Goal: Task Accomplishment & Management: Manage account settings

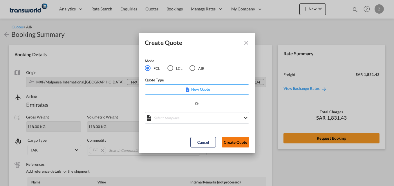
click at [233, 143] on button "Create Quote" at bounding box center [235, 142] width 28 height 10
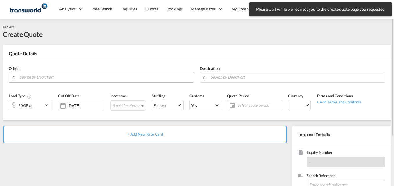
click at [63, 77] on input "Search by Door/Port" at bounding box center [104, 77] width 171 height 10
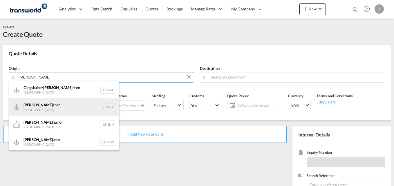
click at [52, 105] on div "[PERSON_NAME] [GEOGRAPHIC_DATA] CNSZX" at bounding box center [64, 106] width 110 height 17
type input "[GEOGRAPHIC_DATA], CNSZX"
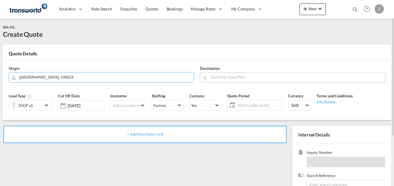
click at [232, 74] on input "Search by Door/Port" at bounding box center [295, 77] width 171 height 10
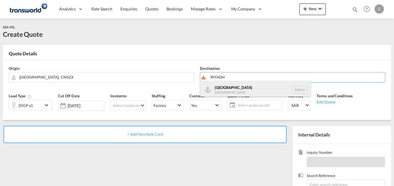
click at [236, 92] on div "[GEOGRAPHIC_DATA] [GEOGRAPHIC_DATA] [GEOGRAPHIC_DATA]" at bounding box center [255, 89] width 110 height 17
type input "[GEOGRAPHIC_DATA], [GEOGRAPHIC_DATA]"
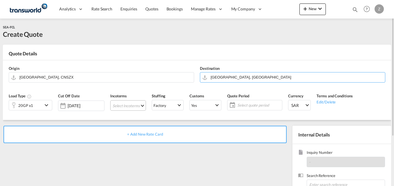
click at [125, 106] on md-select "Select Incoterms EXW - import Ex Works DAP - export Delivered at Place FAS - im…" at bounding box center [128, 105] width 36 height 10
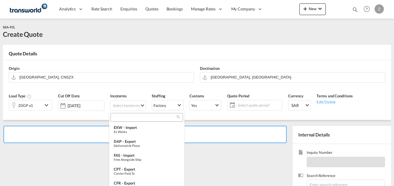
click at [127, 122] on md-select-header at bounding box center [146, 118] width 75 height 12
click at [127, 119] on input "search" at bounding box center [144, 117] width 64 height 5
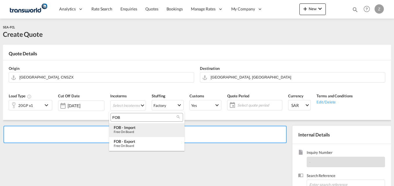
type input "FOB"
click at [127, 131] on div "Free on Board" at bounding box center [147, 132] width 66 height 4
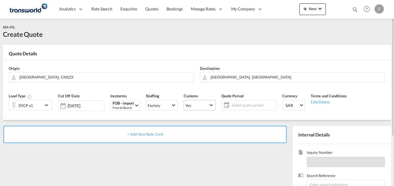
click at [202, 107] on span "Yes" at bounding box center [196, 105] width 23 height 5
click at [187, 120] on div "No" at bounding box center [185, 118] width 5 height 5
click at [192, 101] on md-select-value "Yes" at bounding box center [199, 105] width 31 height 8
click at [185, 123] on md-option "No" at bounding box center [198, 119] width 41 height 14
click at [232, 104] on span "Select quote period" at bounding box center [252, 105] width 43 height 5
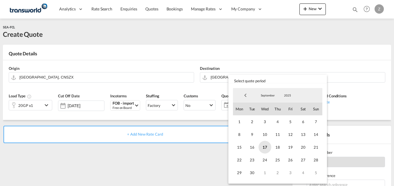
click at [265, 147] on span "17" at bounding box center [264, 147] width 13 height 13
click at [252, 170] on span "30" at bounding box center [251, 172] width 13 height 13
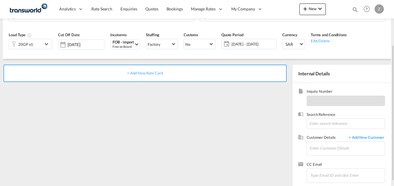
scroll to position [61, 0]
click at [320, 125] on input at bounding box center [345, 123] width 78 height 10
paste input "T"
type input "TW1609535"
click at [325, 151] on input "Enter Customer Details" at bounding box center [346, 147] width 75 height 13
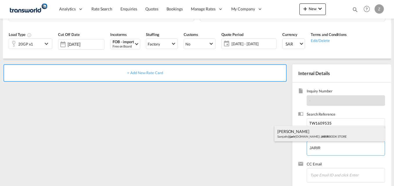
click at [311, 134] on div "[PERSON_NAME]@ jarir [DOMAIN_NAME] | JARIR BOOK STORE" at bounding box center [329, 134] width 110 height 16
type input "JARIR BOOK STORE, [PERSON_NAME], [PERSON_NAME][EMAIL_ADDRESS][DOMAIN_NAME]"
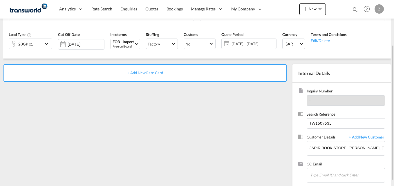
click at [135, 74] on span "+ Add New Rate Card" at bounding box center [145, 72] width 36 height 5
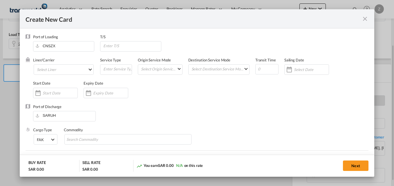
type input "Basic Ocean Freight"
select select "per equipment"
click at [62, 68] on md-select "Select Liner 2HM LOGISTICS D.O.O 2HM LOGISTICS D.O.O. / TWKS-KOPER 3P LOGISTICS…" at bounding box center [64, 69] width 60 height 10
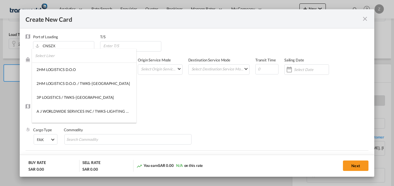
click at [52, 56] on input "search" at bounding box center [85, 56] width 101 height 14
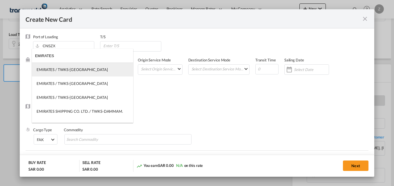
type input "EMIRATES"
click at [63, 69] on div "EMIRATES / TWKS-[GEOGRAPHIC_DATA]" at bounding box center [72, 69] width 71 height 5
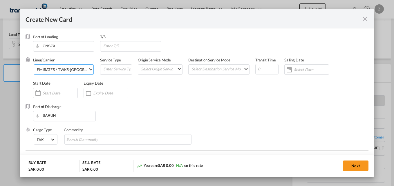
click at [73, 71] on div "EMIRATES / TWKS-[GEOGRAPHIC_DATA]" at bounding box center [72, 69] width 71 height 5
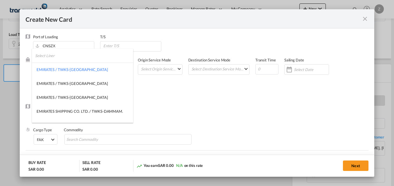
type md-option "9871"
click at [49, 59] on input "search" at bounding box center [84, 56] width 98 height 14
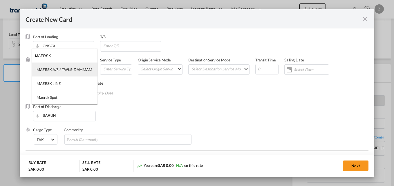
type input "MAERSK"
click at [52, 68] on div "MAERSK A/S / TWKS-DAMMAM" at bounding box center [65, 69] width 56 height 5
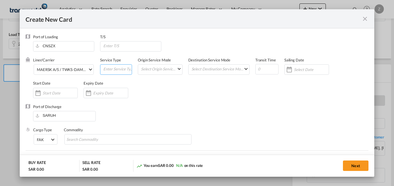
click at [123, 69] on input "Create New Card ..." at bounding box center [117, 69] width 29 height 9
type input "FCL-SEA"
click at [151, 70] on md-select "Select Origin Service Mode SD [GEOGRAPHIC_DATA]" at bounding box center [160, 69] width 41 height 8
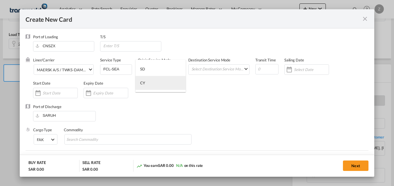
click at [153, 80] on md-option "CY" at bounding box center [160, 83] width 50 height 14
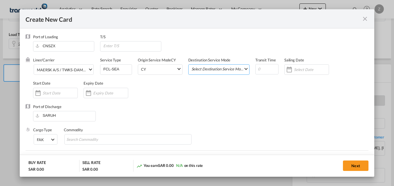
click at [216, 69] on md-select "Select Destination Service Mode SD [GEOGRAPHIC_DATA]" at bounding box center [220, 69] width 58 height 8
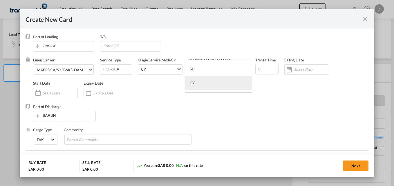
click at [210, 86] on md-option "CY" at bounding box center [218, 83] width 67 height 14
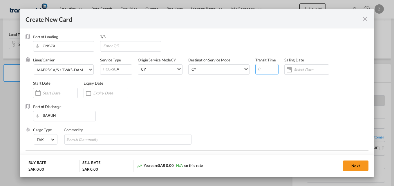
click at [265, 70] on input "Create New Card ..." at bounding box center [266, 69] width 23 height 10
type input "25"
click at [57, 93] on input "Create New Card ..." at bounding box center [60, 93] width 35 height 5
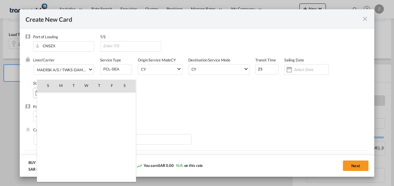
scroll to position [134241, 0]
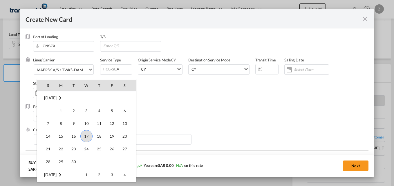
click at [86, 136] on span "17" at bounding box center [86, 136] width 12 height 12
type input "[DATE]"
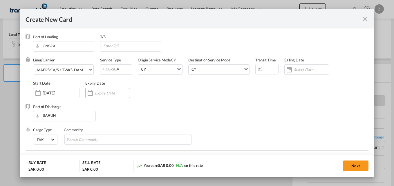
click at [98, 94] on input "Create New Card ..." at bounding box center [112, 93] width 35 height 5
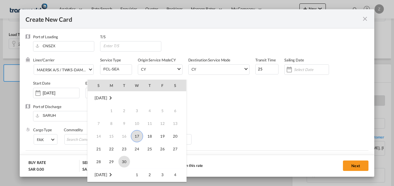
click at [122, 163] on span "30" at bounding box center [124, 162] width 12 height 12
type input "[DATE]"
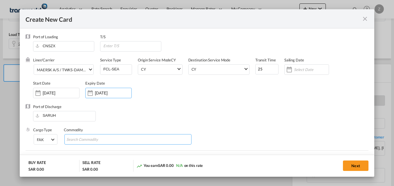
click at [104, 139] on input "Search Commodity" at bounding box center [92, 139] width 53 height 9
type input "GC"
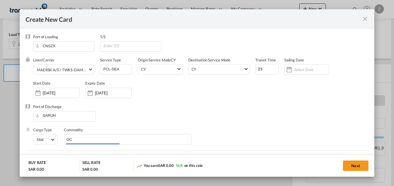
click at [130, 128] on div "Commodity" at bounding box center [128, 129] width 128 height 5
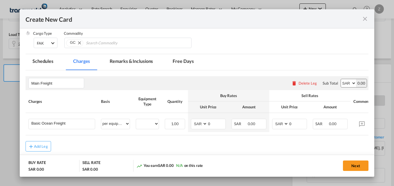
scroll to position [125, 0]
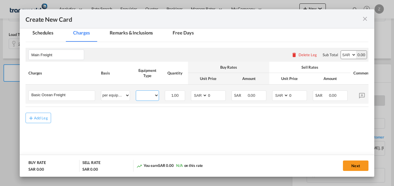
click at [154, 96] on select "20GP" at bounding box center [147, 96] width 23 height 8
select select "20GP"
click at [136, 92] on select "20GP" at bounding box center [147, 96] width 23 height 8
click at [196, 94] on select "AED AFN ALL AMD ANG AOA ARS AUD AWG AZN BAM BBD BDT BGN BHD BIF BMD BND BOB BRL…" at bounding box center [199, 96] width 15 height 8
select select "string:USD"
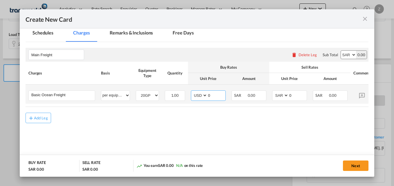
click at [192, 92] on select "AED AFN ALL AMD ANG AOA ARS AUD AWG AZN BAM BBD BDT BGN BHD BIF BMD BND BOB BRL…" at bounding box center [199, 96] width 15 height 8
click at [217, 97] on input "0" at bounding box center [216, 95] width 18 height 9
type input "850"
click at [295, 94] on input "0" at bounding box center [297, 95] width 18 height 9
click at [281, 99] on select "AED AFN ALL AMD ANG AOA ARS AUD AWG AZN BAM BBD BDT BGN BHD BIF BMD BND BOB BRL…" at bounding box center [280, 96] width 15 height 8
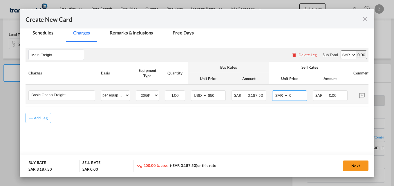
select select "string:USD"
click at [273, 92] on select "AED AFN ALL AMD ANG AOA ARS AUD AWG AZN BAM BBD BDT BGN BHD BIF BMD BND BOB BRL…" at bounding box center [280, 96] width 15 height 8
click at [303, 94] on input "0" at bounding box center [297, 95] width 18 height 9
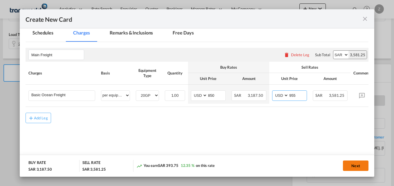
type input "955"
click at [350, 168] on button "Next" at bounding box center [356, 166] width 26 height 10
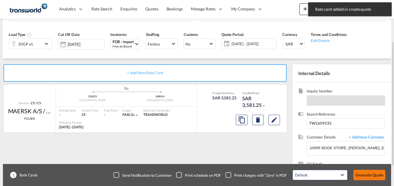
click at [374, 176] on button "Generate Quote" at bounding box center [369, 175] width 32 height 10
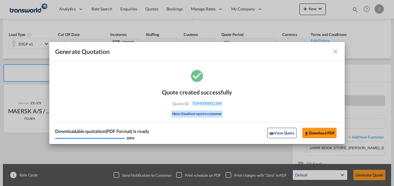
click at [334, 51] on md-icon "icon-close fg-AAA8AD cursor m-0" at bounding box center [335, 51] width 7 height 7
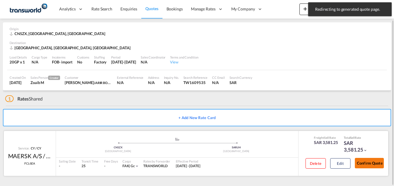
click at [365, 163] on button "Confirm Quote" at bounding box center [368, 163] width 29 height 10
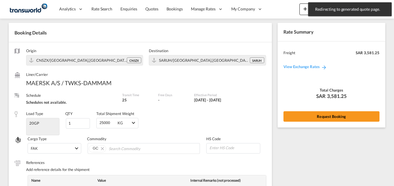
scroll to position [224, 0]
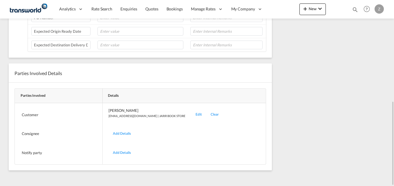
click at [191, 114] on div "Edit" at bounding box center [198, 115] width 15 height 14
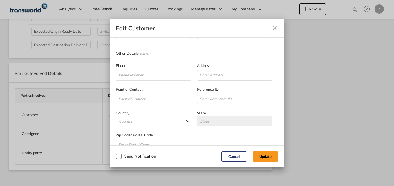
scroll to position [0, 0]
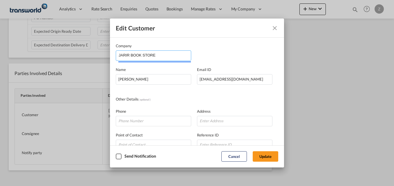
drag, startPoint x: 150, startPoint y: 57, endPoint x: 82, endPoint y: 60, distance: 68.4
click at [82, 60] on div "Edit Customer Company JARIR BOOK STORE Name [PERSON_NAME] Email ID [EMAIL_ADDRE…" at bounding box center [197, 93] width 394 height 186
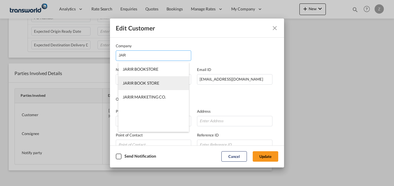
click at [143, 81] on span "JARIR BOOK STORE" at bounding box center [141, 83] width 36 height 5
type input "JARIR BOOK STORE"
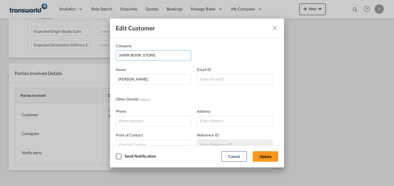
drag, startPoint x: 166, startPoint y: 55, endPoint x: 103, endPoint y: 56, distance: 63.2
click at [103, 56] on div "Edit Customer Company JARIR BOOK STORE Name [PERSON_NAME] Email ID Other Detail…" at bounding box center [197, 93] width 394 height 186
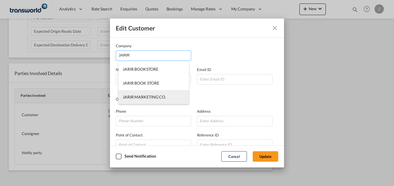
click at [135, 96] on span "JARIR MARKETING CO." at bounding box center [144, 96] width 43 height 5
type input "JARIR MARKETING CO."
type input "[EMAIL_ADDRESS][DOMAIN_NAME]"
type input "114626000"
type input "[STREET_ADDRESS]"
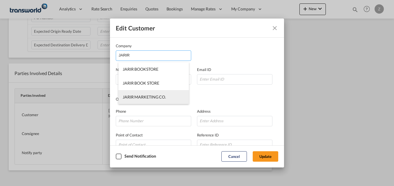
type input "864098"
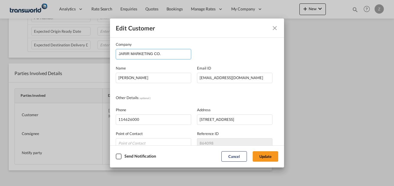
scroll to position [2, 0]
click at [267, 156] on button "Update" at bounding box center [265, 156] width 26 height 10
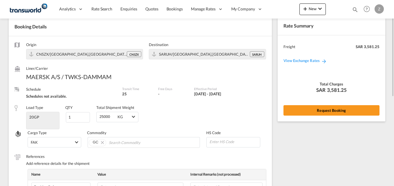
scroll to position [28, 0]
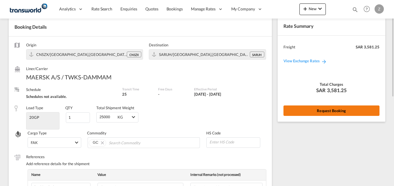
click at [309, 108] on button "Request Booking" at bounding box center [331, 110] width 96 height 10
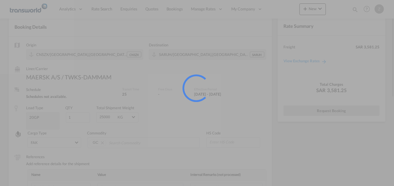
scroll to position [0, 0]
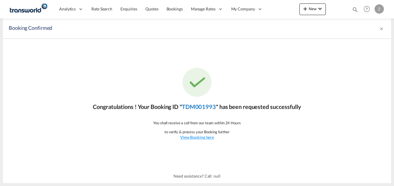
click at [198, 108] on link "TDM001993" at bounding box center [199, 106] width 34 height 7
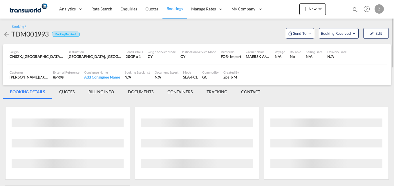
click at [249, 90] on md-tab-item "CONTACT" at bounding box center [250, 92] width 33 height 14
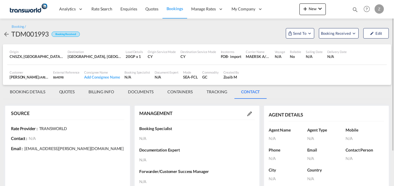
click at [248, 115] on md-icon at bounding box center [249, 114] width 5 height 5
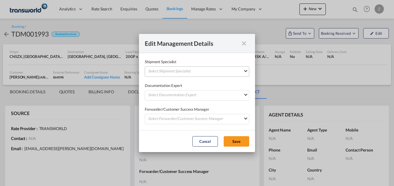
click at [178, 71] on md-select "Select Shipment Specialist [PERSON_NAME] W [PERSON_NAME][EMAIL_ADDRESS][PERSON_…" at bounding box center [197, 71] width 104 height 10
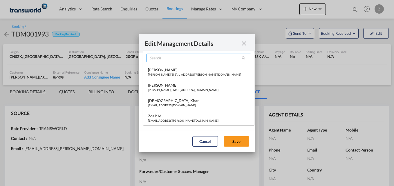
click at [167, 56] on input "search" at bounding box center [198, 58] width 105 height 9
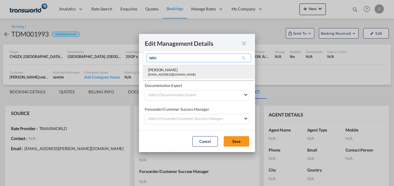
type input "MIH"
click at [160, 75] on div "[EMAIL_ADDRESS][DOMAIN_NAME]" at bounding box center [172, 74] width 48 height 4
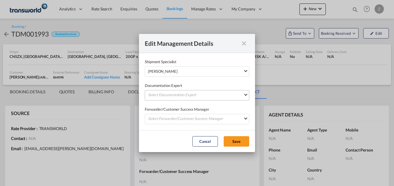
click at [158, 95] on md-select "Select Documentation Expert [PERSON_NAME] W [PERSON_NAME][EMAIL_ADDRESS][PERSON…" at bounding box center [197, 95] width 104 height 10
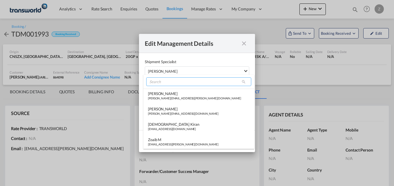
click at [160, 83] on input "search" at bounding box center [198, 81] width 105 height 9
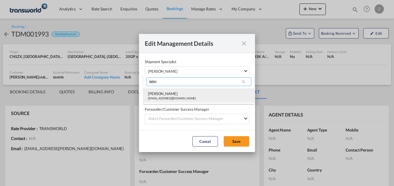
type input "MIH"
click at [157, 97] on div "[EMAIL_ADDRESS][DOMAIN_NAME]" at bounding box center [172, 98] width 48 height 4
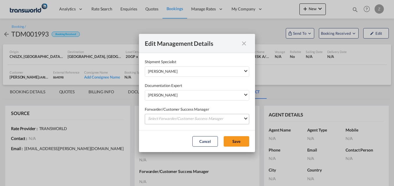
click at [162, 119] on md-select "Select Forwarder/Customer Success Manager [PERSON_NAME] [PERSON_NAME][EMAIL_ADD…" at bounding box center [197, 119] width 104 height 10
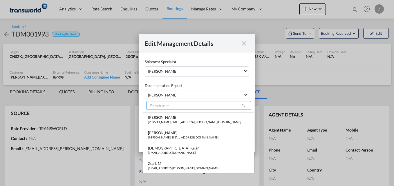
click at [165, 106] on input "search" at bounding box center [198, 105] width 105 height 9
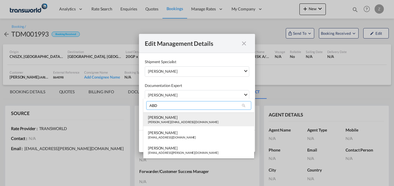
type input "ABD"
click at [163, 119] on div "[PERSON_NAME]" at bounding box center [183, 117] width 70 height 5
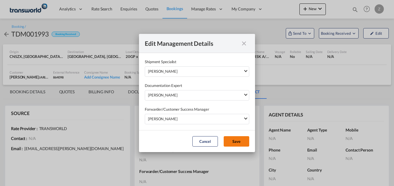
click at [241, 136] on button "Save" at bounding box center [236, 141] width 26 height 10
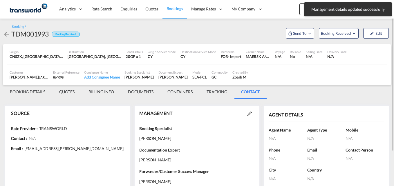
click at [26, 91] on md-tab-item "BOOKING DETAILS" at bounding box center [27, 92] width 49 height 14
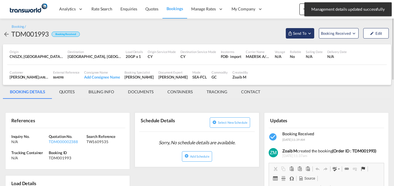
click at [306, 34] on span "Send To" at bounding box center [299, 33] width 14 height 6
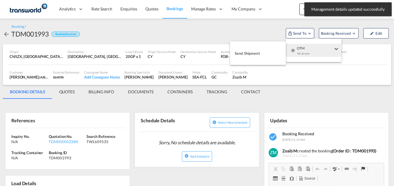
click at [251, 58] on span "Send Shipment" at bounding box center [246, 53] width 25 height 9
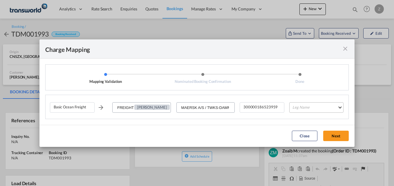
click at [319, 105] on md-select "Leg Name HANDLING ORIGIN VESSEL HANDLING DESTINATION OTHERS TL PICK UP CUSTOMS …" at bounding box center [316, 107] width 54 height 10
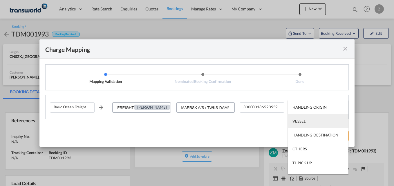
click at [309, 124] on md-option "VESSEL" at bounding box center [317, 121] width 61 height 14
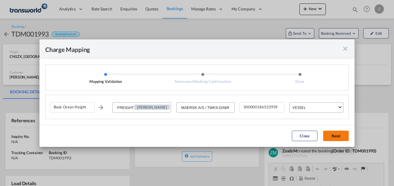
click at [332, 134] on button "Next" at bounding box center [336, 136] width 26 height 10
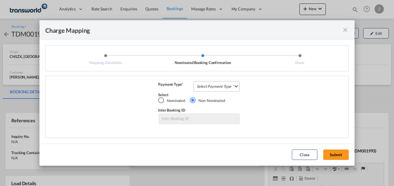
click at [212, 85] on md-select "Select Payment Type COLLECT PREPAID" at bounding box center [216, 86] width 46 height 10
click at [211, 87] on div "COLLECT" at bounding box center [205, 86] width 17 height 5
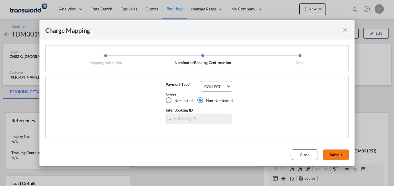
click at [334, 154] on button "Submit" at bounding box center [336, 155] width 26 height 10
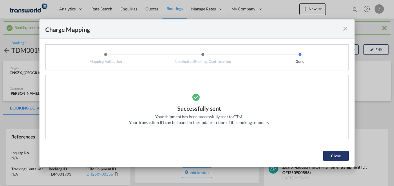
click at [340, 155] on button "Close" at bounding box center [336, 156] width 26 height 10
